Goal: Information Seeking & Learning: Find specific fact

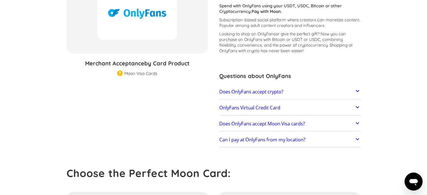
click at [258, 92] on h2 "Does OnlyFans accept crypto?" at bounding box center [251, 92] width 64 height 6
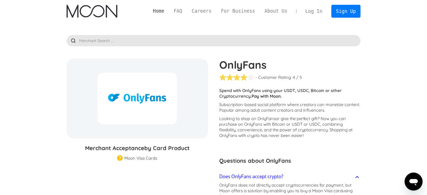
click at [169, 12] on link "Home" at bounding box center [158, 11] width 21 height 7
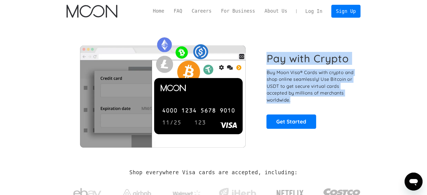
drag, startPoint x: 266, startPoint y: 59, endPoint x: 293, endPoint y: 99, distance: 47.7
click at [293, 99] on div "Pay with Crypto Buy Moon Visa® Cards with crypto and shop online seamlessly! Us…" at bounding box center [214, 90] width 294 height 114
click at [293, 99] on p "Buy Moon Visa® Cards with crypto and shop online seamlessly! Use Bitcoin or USD…" at bounding box center [311, 86] width 88 height 35
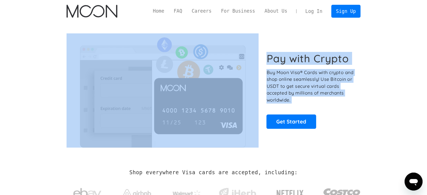
drag, startPoint x: 293, startPoint y: 99, endPoint x: 251, endPoint y: 56, distance: 60.4
click at [251, 56] on div "Pay with Crypto Buy Moon Visa® Cards with crypto and shop online seamlessly! Us…" at bounding box center [214, 90] width 294 height 114
click at [251, 56] on img at bounding box center [163, 90] width 192 height 114
click at [210, 79] on img at bounding box center [163, 90] width 192 height 114
click at [279, 56] on h1 "Pay with Crypto" at bounding box center [308, 58] width 83 height 13
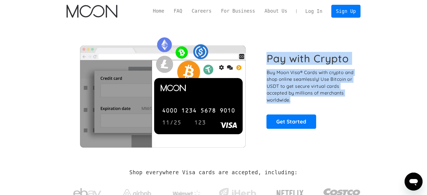
drag, startPoint x: 266, startPoint y: 59, endPoint x: 291, endPoint y: 99, distance: 46.5
click at [291, 99] on div "Pay with Crypto Buy Moon Visa® Cards with crypto and shop online seamlessly! Us…" at bounding box center [311, 90] width 88 height 76
click at [291, 99] on p "Buy Moon Visa® Cards with crypto and shop online seamlessly! Use Bitcoin or USD…" at bounding box center [311, 86] width 88 height 35
drag, startPoint x: 291, startPoint y: 99, endPoint x: 264, endPoint y: 57, distance: 49.9
click at [264, 57] on div "Pay with Crypto Buy Moon Visa® Cards with crypto and shop online seamlessly! Us…" at bounding box center [214, 90] width 294 height 114
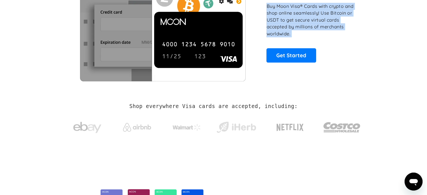
scroll to position [112, 0]
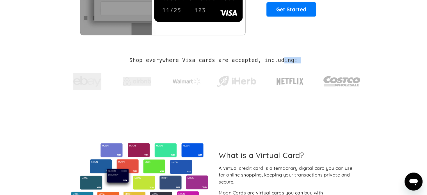
drag, startPoint x: 129, startPoint y: 62, endPoint x: 280, endPoint y: 63, distance: 151.2
click at [280, 63] on div "Shop everywhere Visa cards are accepted, including:" at bounding box center [214, 76] width 294 height 38
click at [280, 63] on h2 "Shop everywhere Visa cards are accepted, including:" at bounding box center [214, 60] width 168 height 6
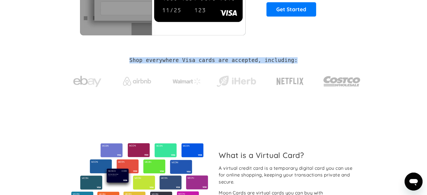
drag, startPoint x: 259, startPoint y: 65, endPoint x: 136, endPoint y: 60, distance: 122.9
click at [136, 60] on div "Shop everywhere Visa cards are accepted, including:" at bounding box center [214, 76] width 294 height 38
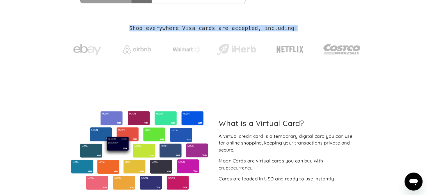
scroll to position [169, 0]
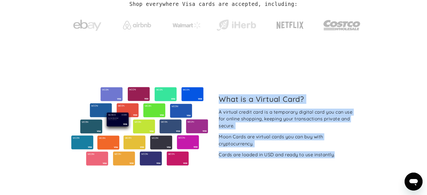
drag, startPoint x: 219, startPoint y: 102, endPoint x: 343, endPoint y: 163, distance: 138.5
click at [344, 163] on div "What is a Virtual Card? A virtual credit card is a temporary digital card you c…" at bounding box center [214, 126] width 294 height 79
click at [343, 163] on div "What is a Virtual Card? A virtual credit card is a temporary digital card you c…" at bounding box center [214, 126] width 294 height 79
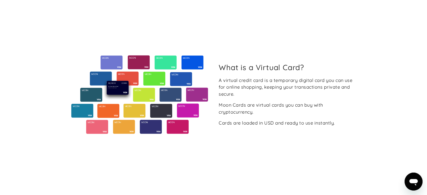
scroll to position [197, 0]
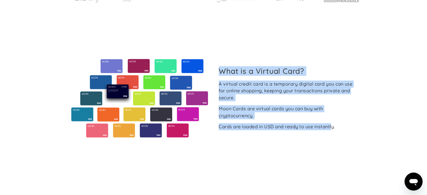
drag, startPoint x: 221, startPoint y: 72, endPoint x: 333, endPoint y: 126, distance: 124.6
click at [333, 126] on div "What is a Virtual Card? A virtual credit card is a temporary digital card you c…" at bounding box center [287, 99] width 146 height 64
click at [333, 126] on div "Cards are loaded in USD and ready to use instantly." at bounding box center [277, 126] width 116 height 7
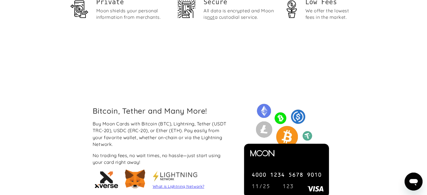
scroll to position [450, 0]
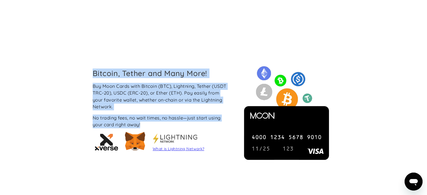
drag, startPoint x: 91, startPoint y: 74, endPoint x: 173, endPoint y: 122, distance: 94.9
click at [173, 122] on div "Bitcoin, Tether and Many More! Buy Moon Cards with Bitcoin (BTC), Lightning, Te…" at bounding box center [161, 112] width 146 height 86
click at [173, 122] on div "No trading fees, no wait times, no hassle—just start using your card right away!" at bounding box center [161, 122] width 137 height 14
drag, startPoint x: 173, startPoint y: 126, endPoint x: 95, endPoint y: 74, distance: 93.3
click at [95, 74] on div "Bitcoin, Tether and Many More! Buy Moon Cards with Bitcoin (BTC), Lightning, Te…" at bounding box center [161, 112] width 146 height 86
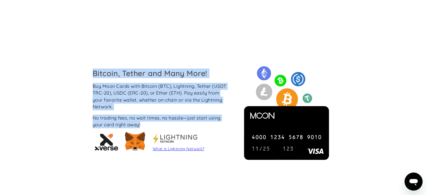
click at [95, 74] on h2 "Bitcoin, Tether and Many More!" at bounding box center [161, 73] width 137 height 9
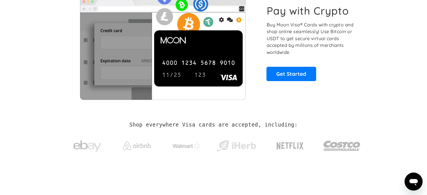
scroll to position [0, 0]
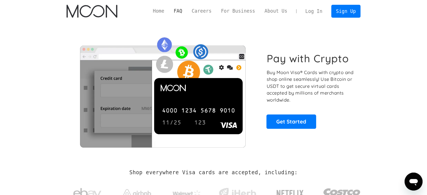
click at [187, 11] on link "FAQ" at bounding box center [178, 11] width 18 height 7
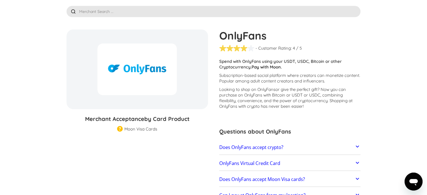
scroll to position [56, 0]
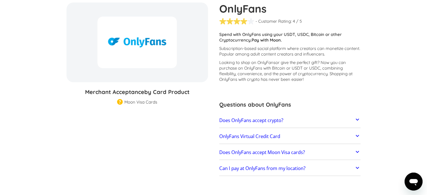
click at [258, 153] on h2 "Does OnlyFans accept Moon Visa cards?" at bounding box center [262, 153] width 86 height 6
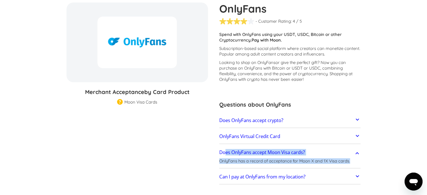
drag, startPoint x: 333, startPoint y: 166, endPoint x: 256, endPoint y: 157, distance: 76.9
click at [226, 157] on div "Does OnlyFans accept Moon Visa cards? OnlyFans has a record of acceptance for M…" at bounding box center [290, 157] width 142 height 23
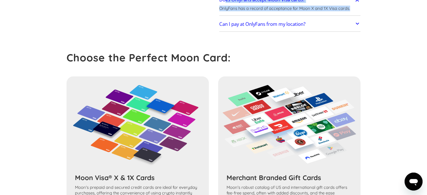
scroll to position [140, 0]
